Goal: Task Accomplishment & Management: Use online tool/utility

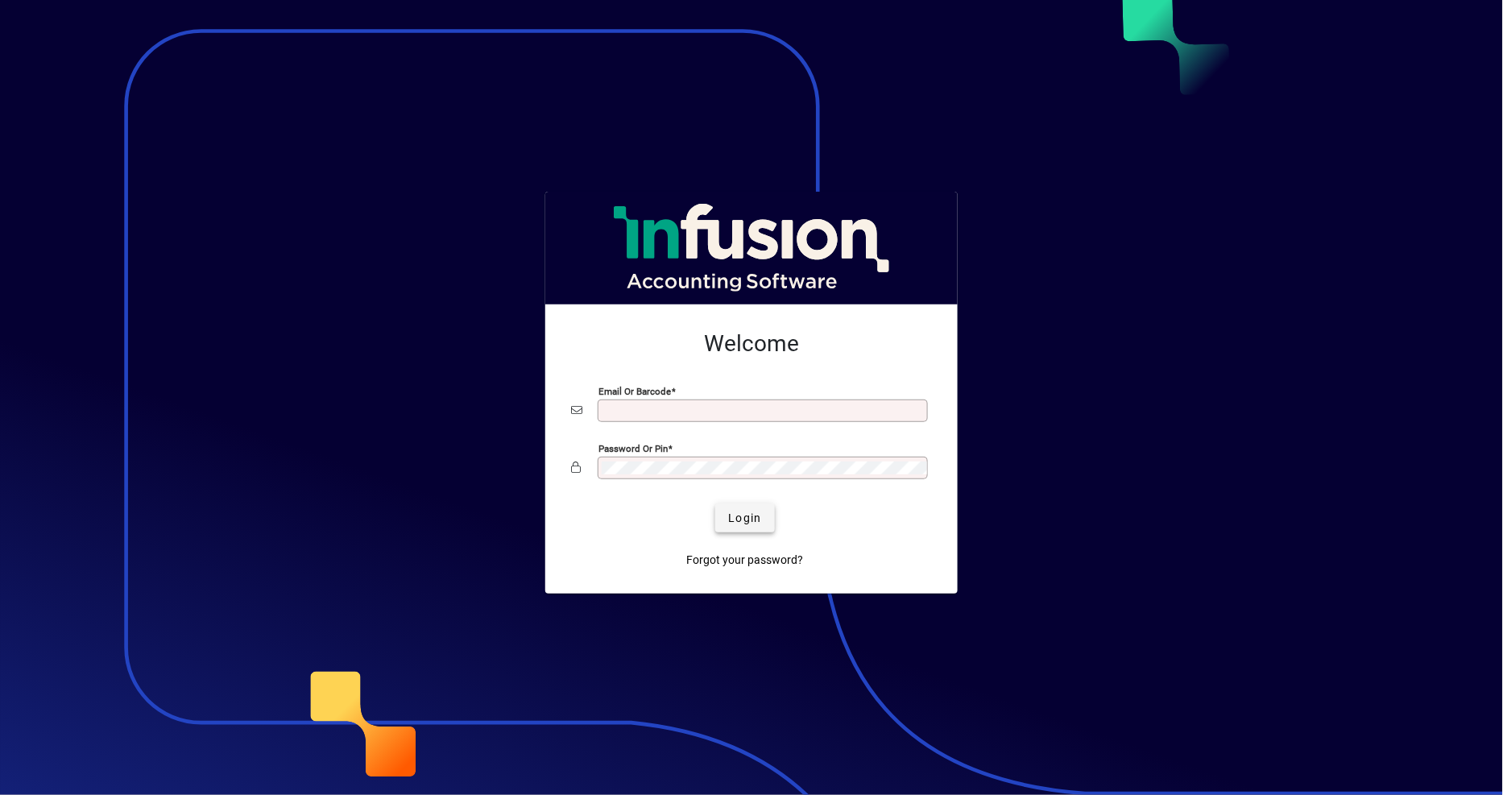
type input "**********"
click at [740, 524] on span "Login" at bounding box center [744, 518] width 33 height 17
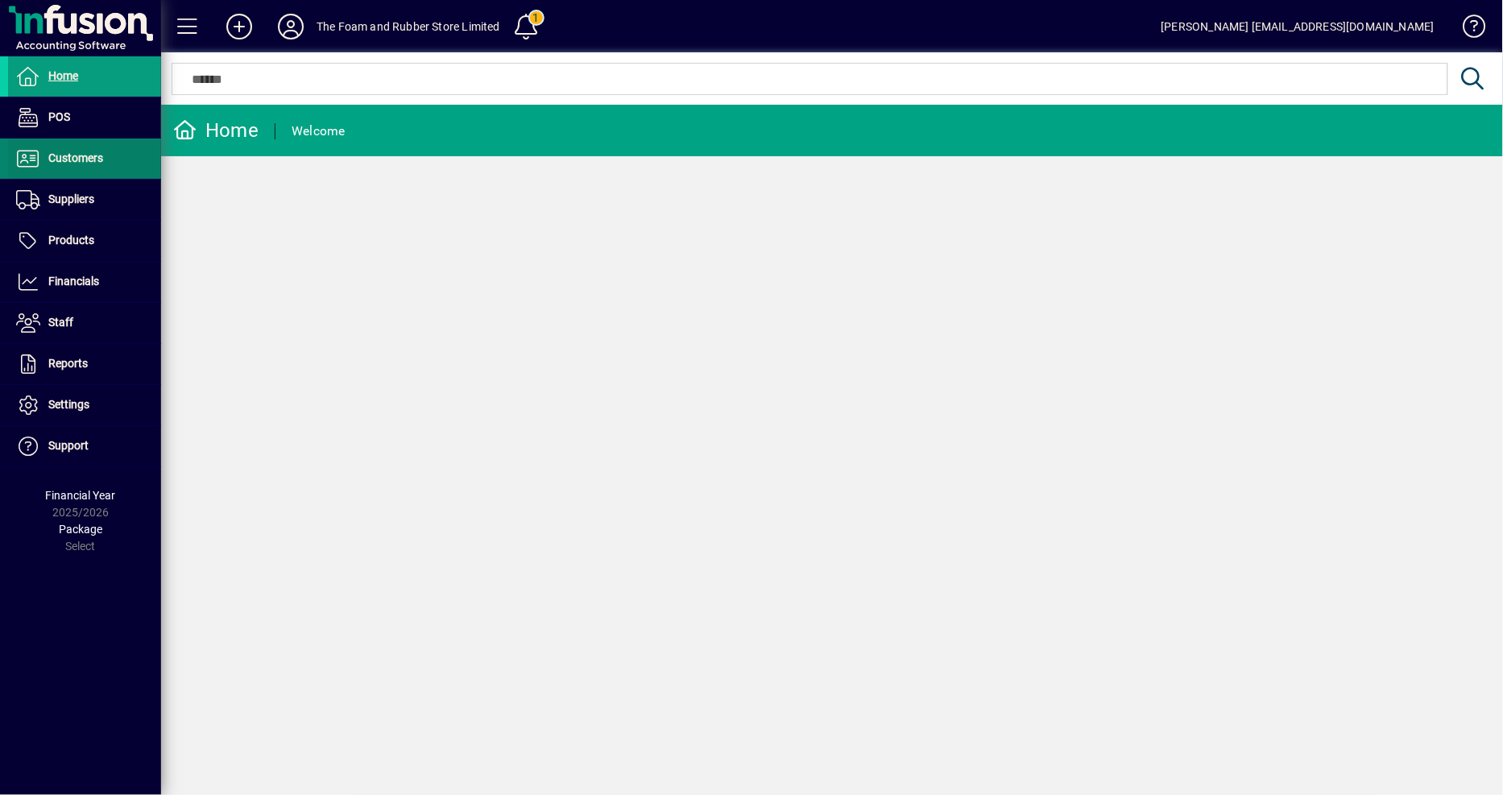
click at [78, 156] on span "Customers" at bounding box center [75, 157] width 55 height 13
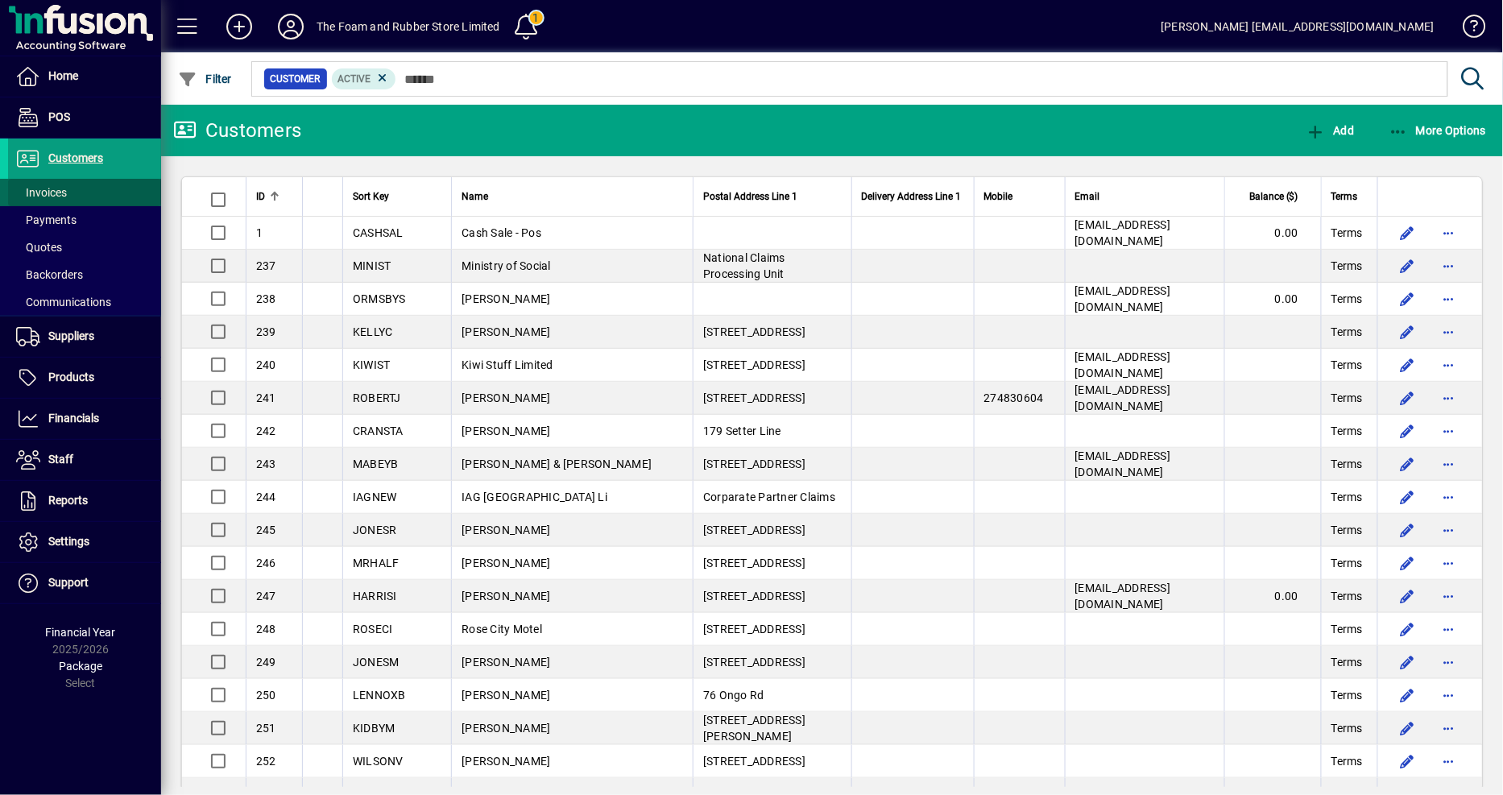
click at [64, 190] on span "Invoices" at bounding box center [41, 192] width 51 height 13
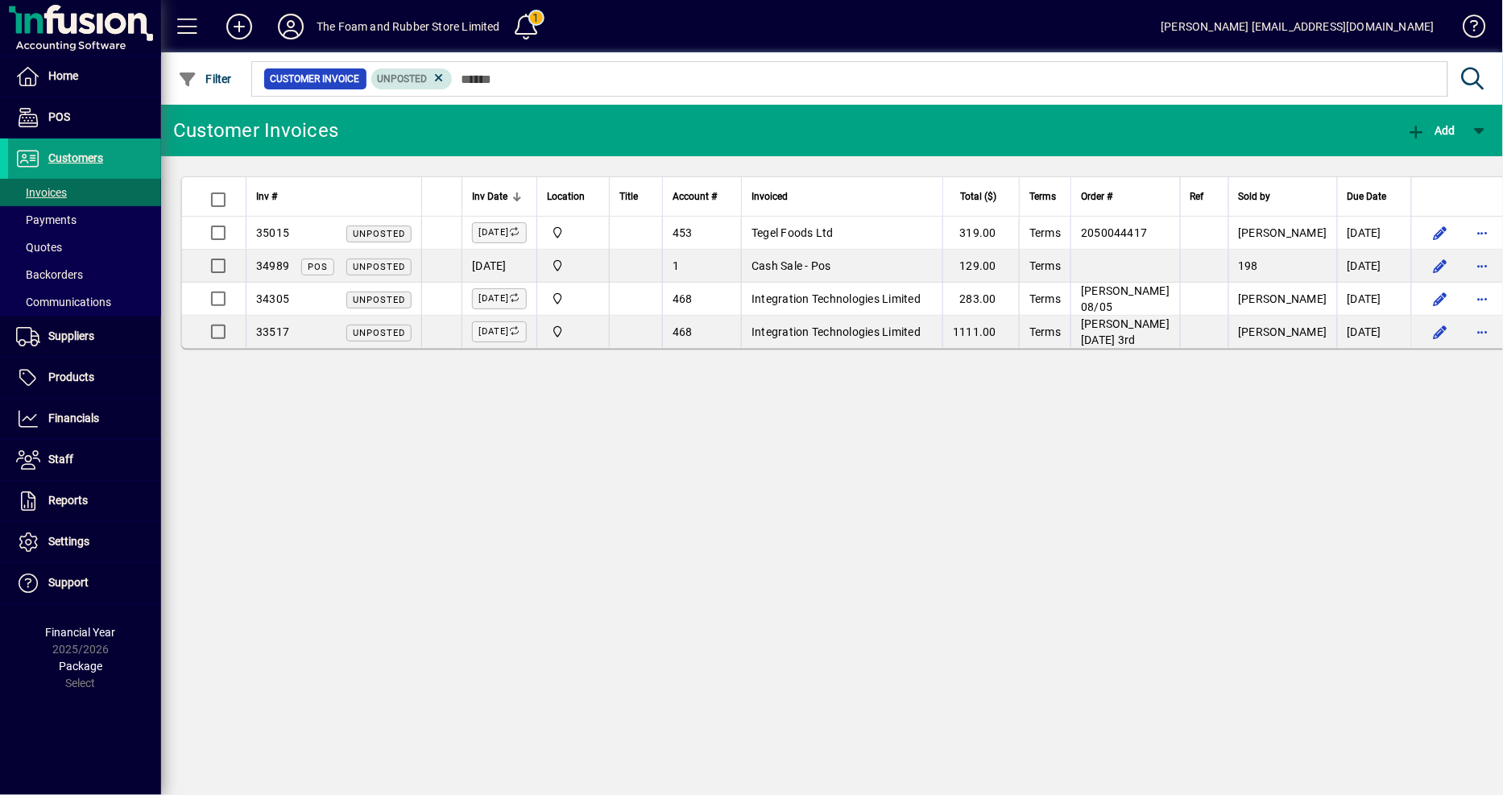
click at [406, 75] on span "Unposted" at bounding box center [403, 78] width 50 height 11
click at [433, 82] on icon at bounding box center [439, 78] width 15 height 15
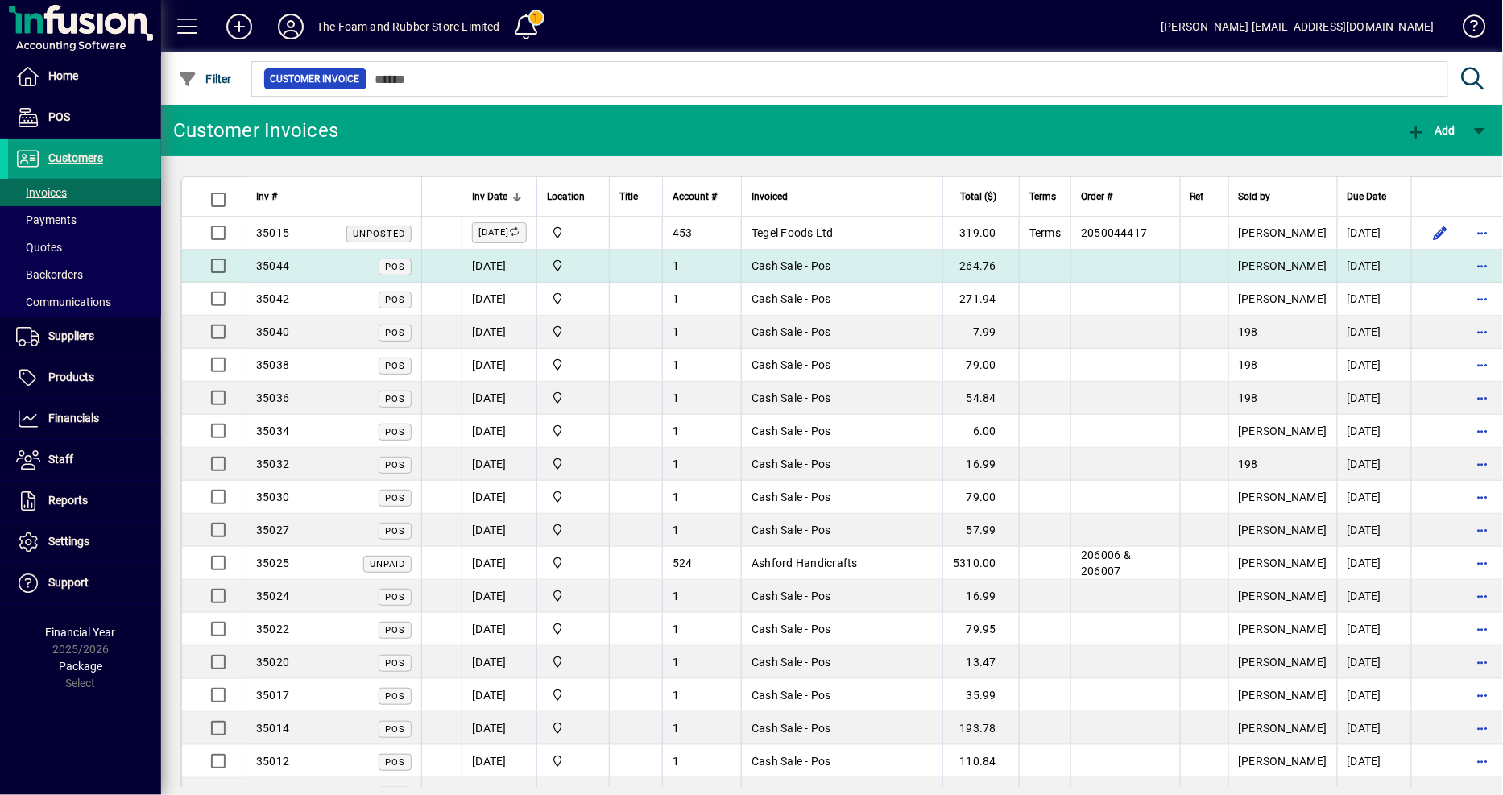
click at [1129, 262] on td at bounding box center [1125, 266] width 109 height 33
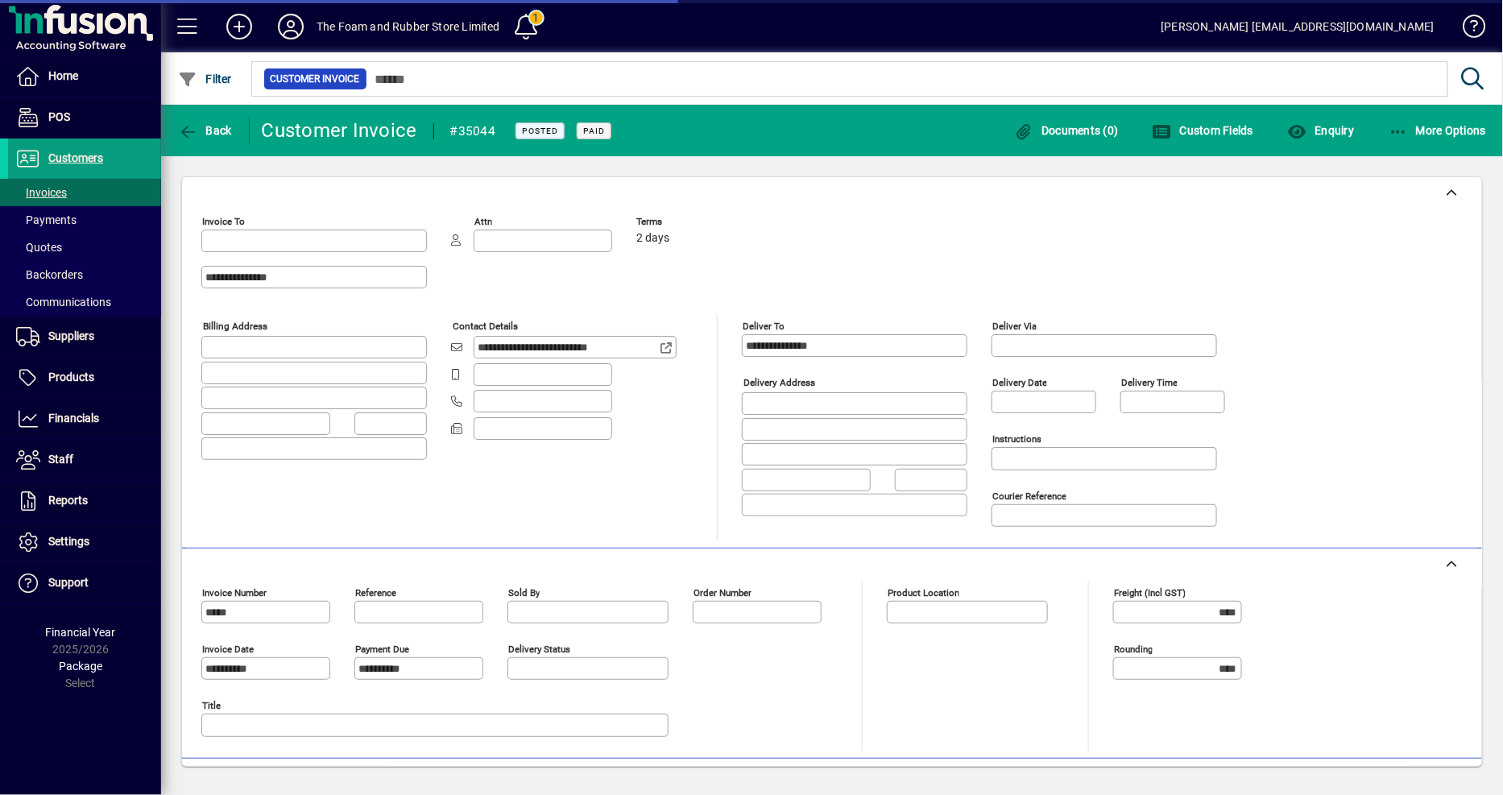
type input "**********"
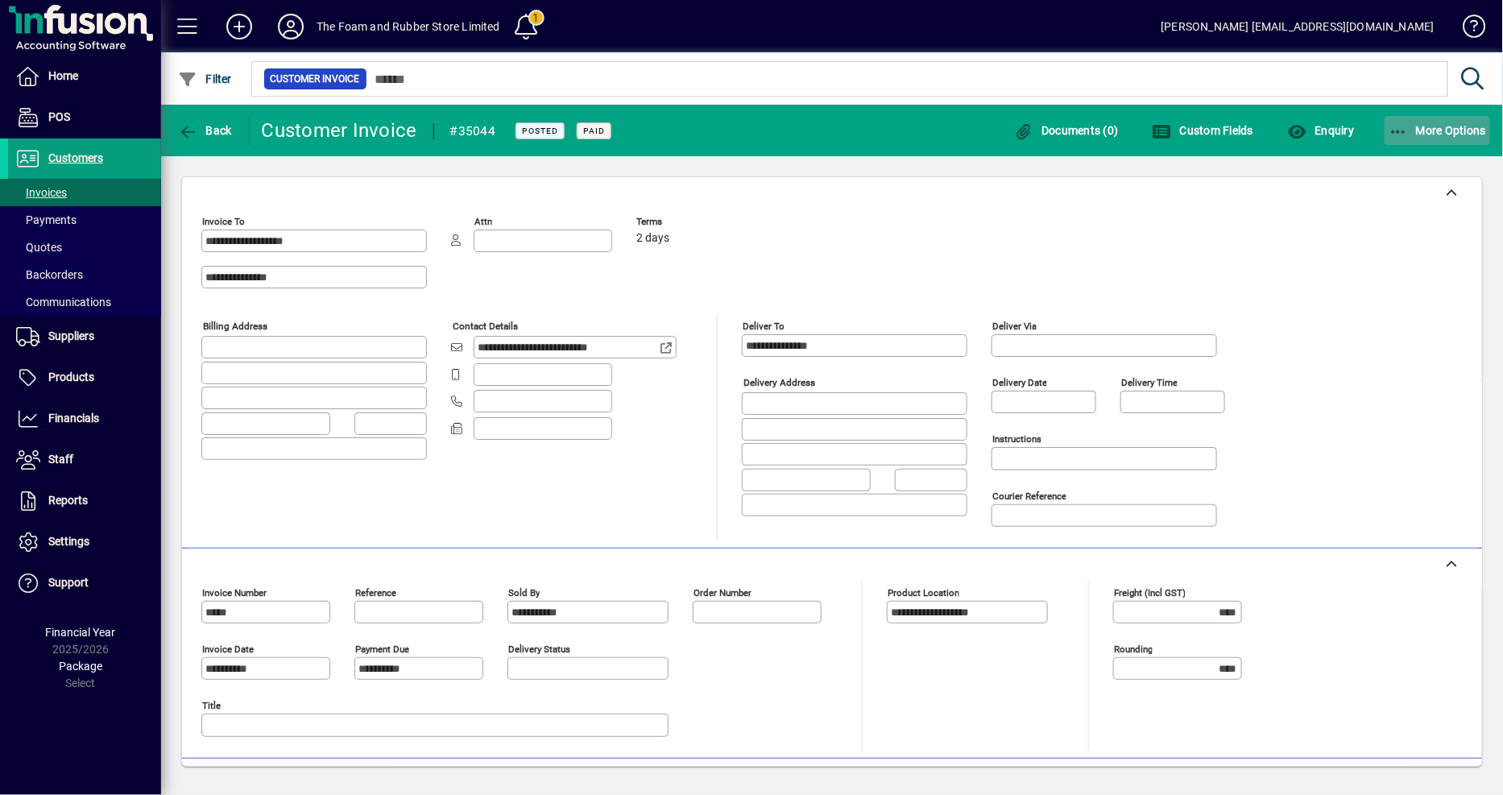
click at [1469, 133] on span "More Options" at bounding box center [1438, 130] width 98 height 13
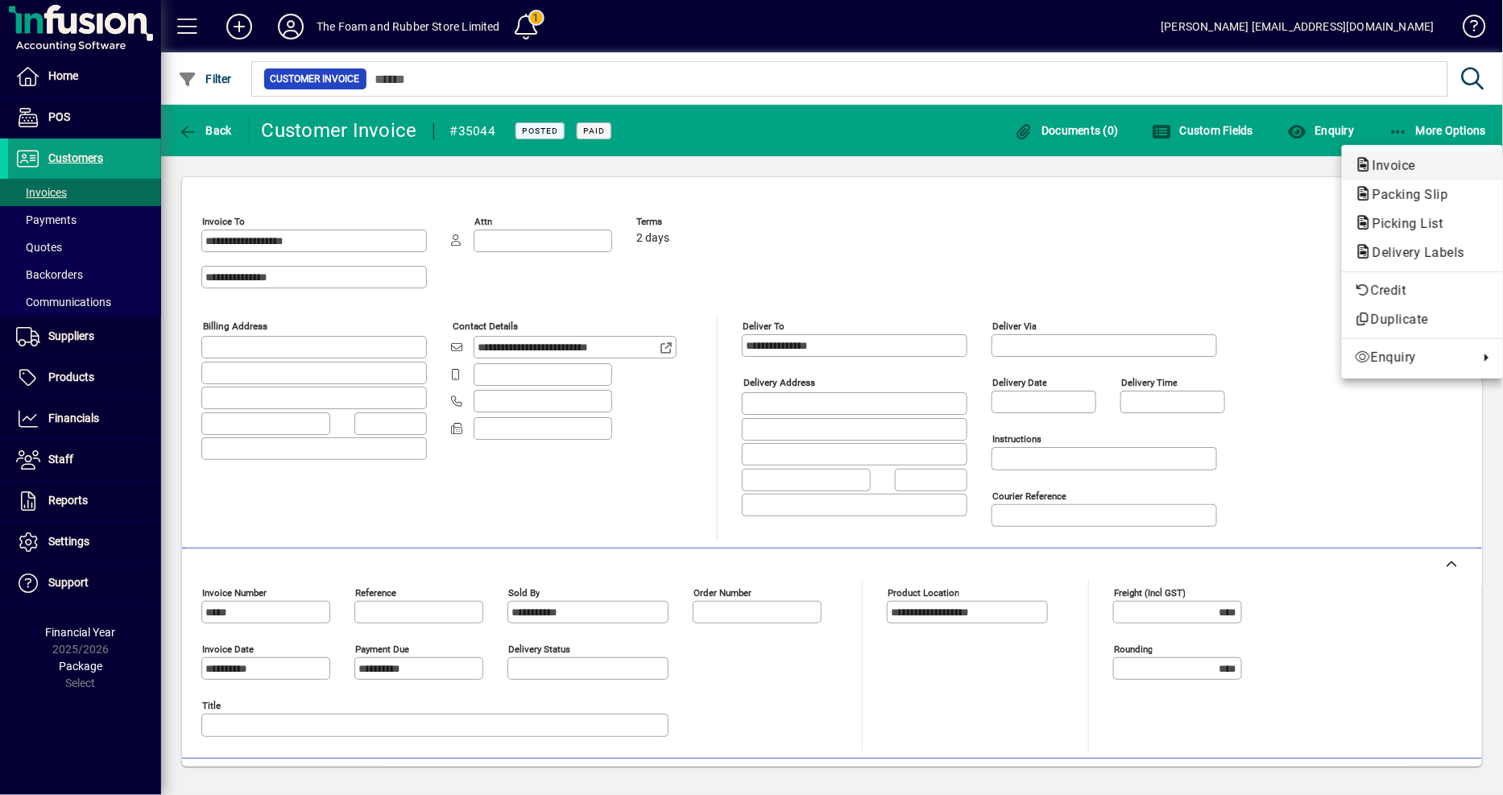
click at [1395, 164] on span "Invoice" at bounding box center [1389, 165] width 69 height 15
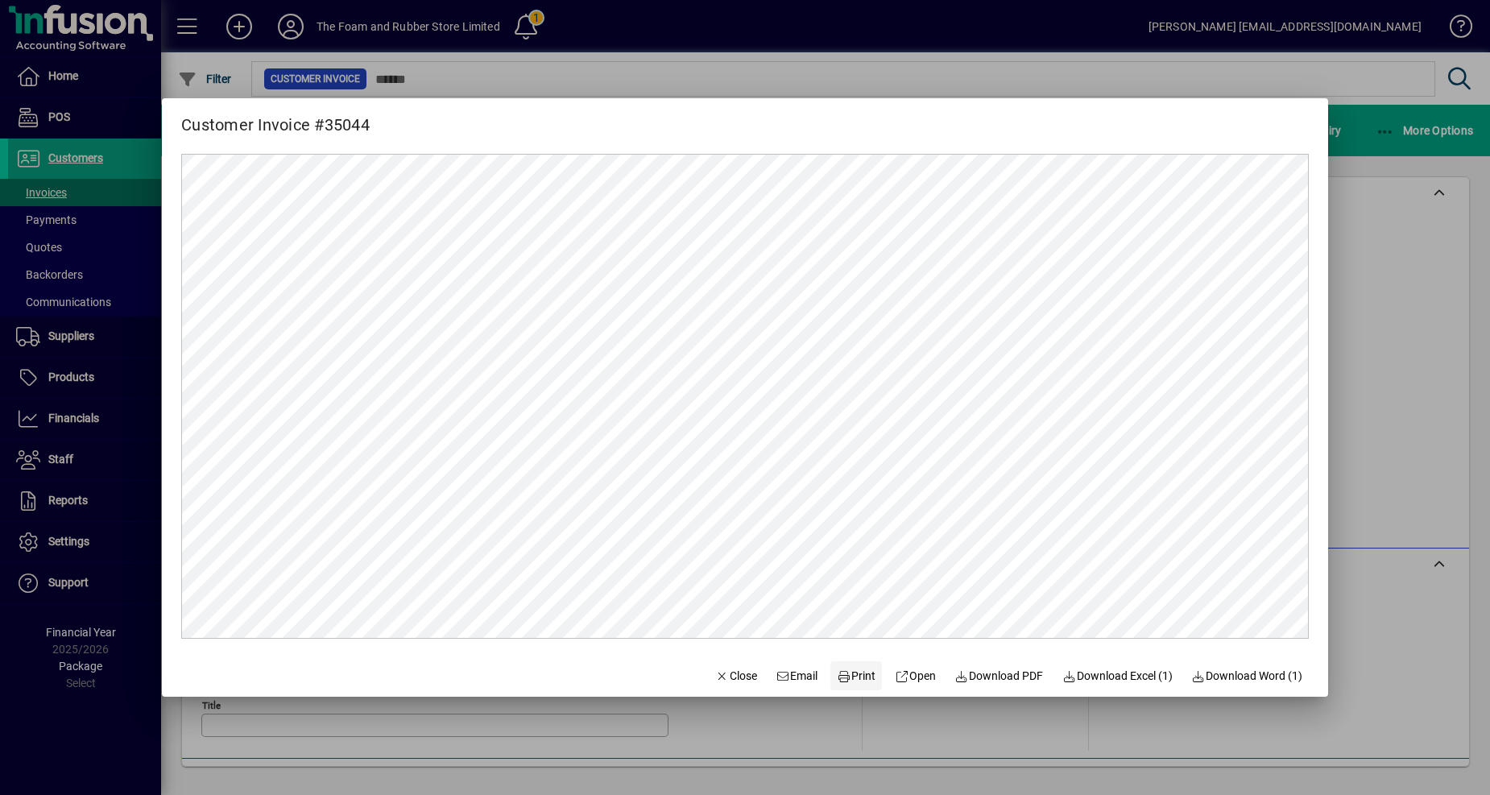
click at [844, 678] on span "Print" at bounding box center [856, 676] width 39 height 17
